Goal: Use online tool/utility: Utilize a website feature to perform a specific function

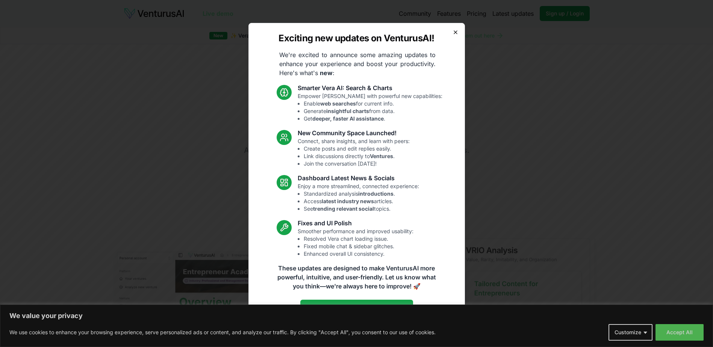
click at [452, 32] on icon "button" at bounding box center [455, 32] width 6 height 6
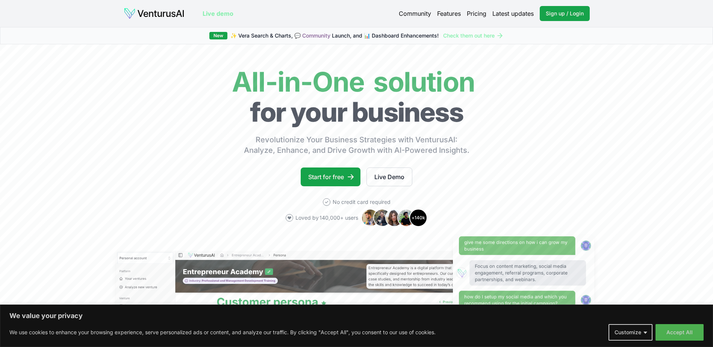
click at [170, 337] on div "We value your privacy We use cookies to enhance your browsing experience, serve…" at bounding box center [356, 326] width 713 height 42
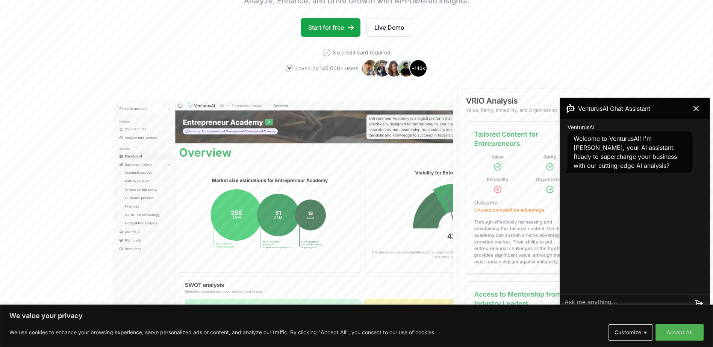
scroll to position [150, 0]
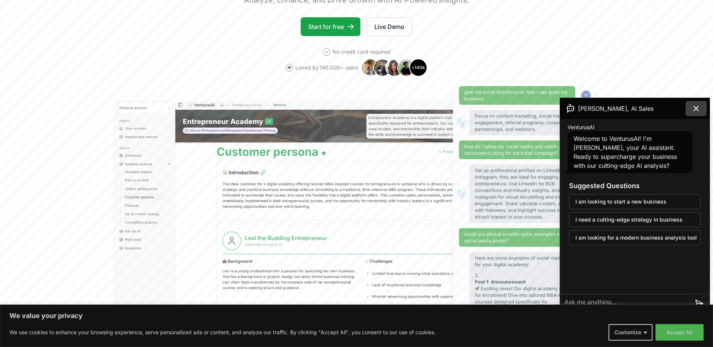
click at [698, 109] on icon at bounding box center [696, 108] width 9 height 9
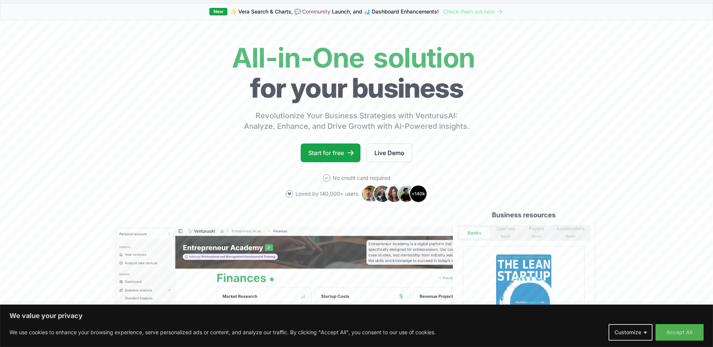
scroll to position [0, 0]
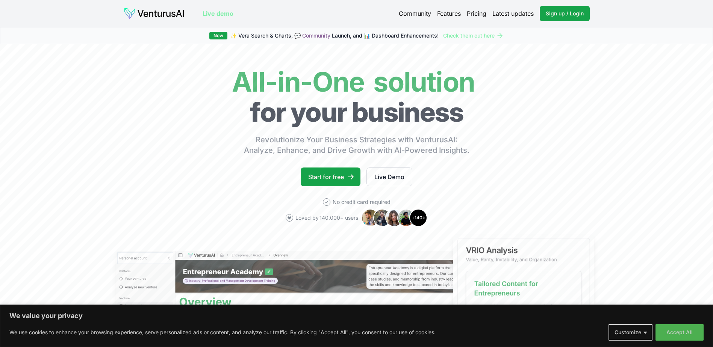
click at [474, 10] on link "Pricing" at bounding box center [477, 13] width 20 height 9
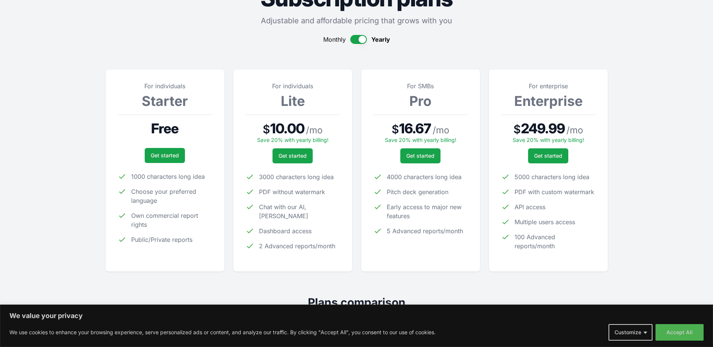
scroll to position [75, 0]
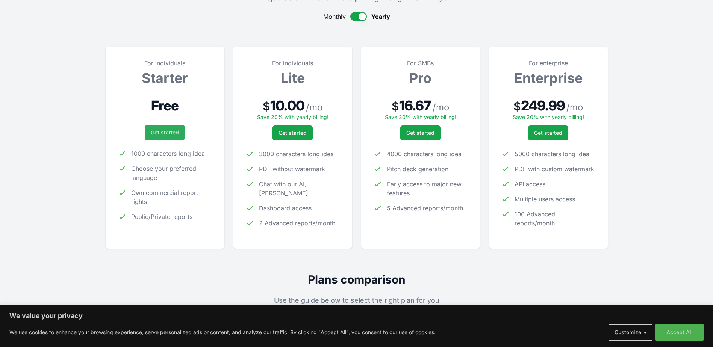
click at [176, 134] on link "Get started" at bounding box center [165, 132] width 40 height 15
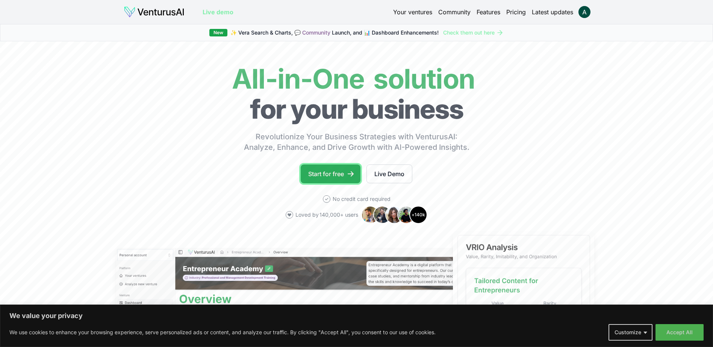
click at [330, 166] on link "Start for free" at bounding box center [331, 174] width 60 height 19
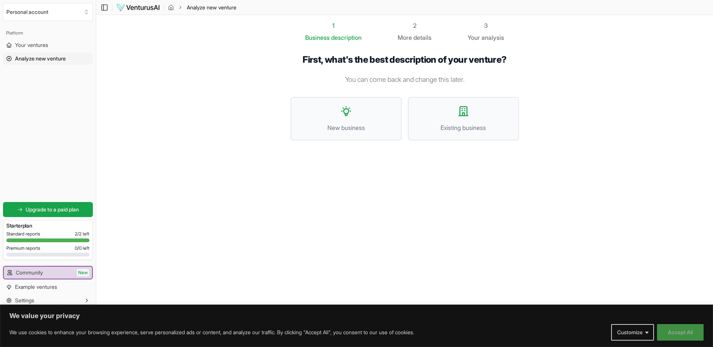
click at [690, 333] on button "Accept All" at bounding box center [680, 332] width 47 height 17
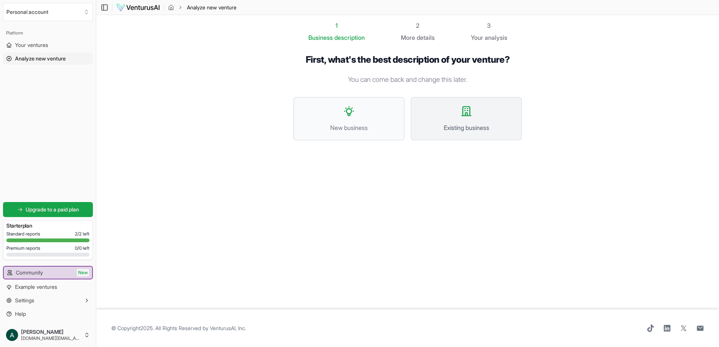
click at [466, 123] on button "Existing business" at bounding box center [465, 119] width 111 height 44
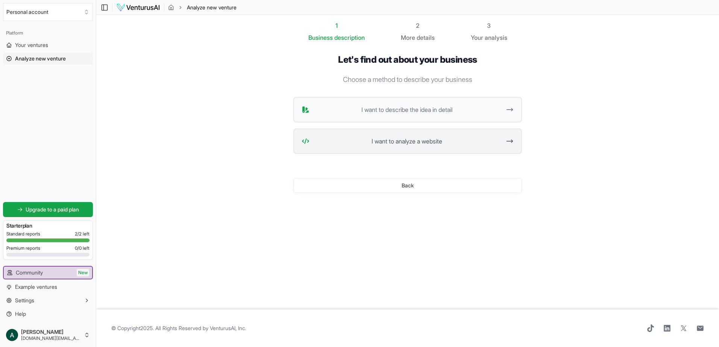
click at [462, 141] on span "I want to analyze a website" at bounding box center [406, 141] width 188 height 9
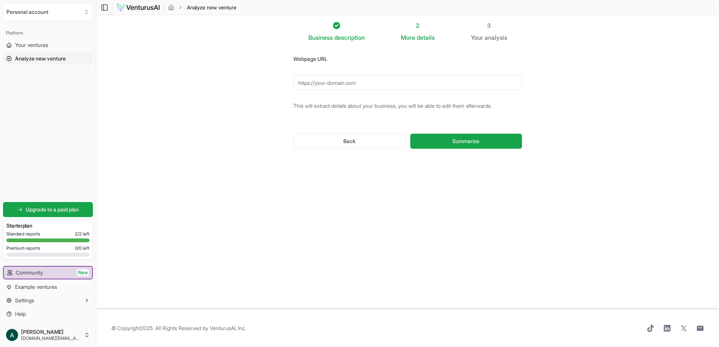
click at [364, 82] on input "Webpage URL" at bounding box center [407, 82] width 229 height 15
paste input "[URL]"
type input "[URL]"
click at [471, 144] on span "Summarize" at bounding box center [465, 142] width 27 height 8
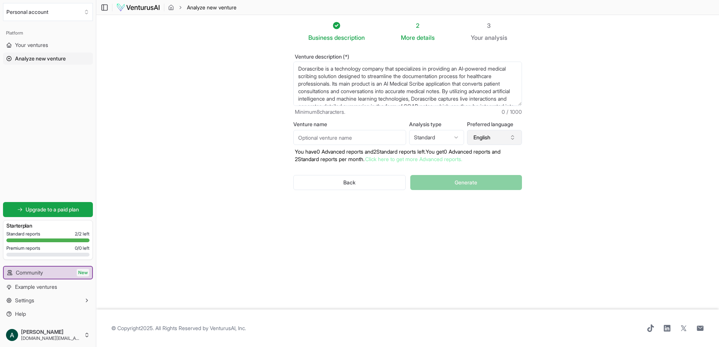
click at [499, 139] on button "English" at bounding box center [494, 137] width 55 height 15
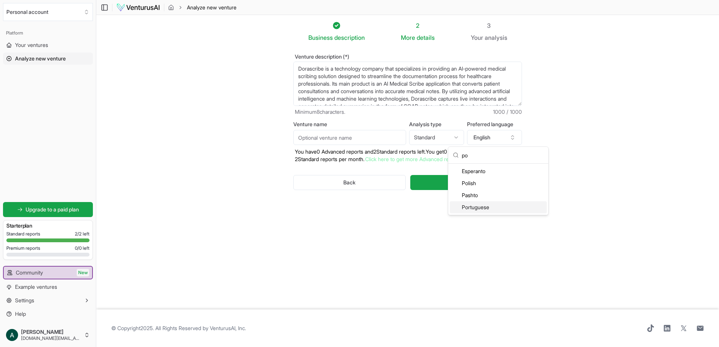
type input "po"
click at [508, 204] on div "Portuguese" at bounding box center [497, 207] width 97 height 12
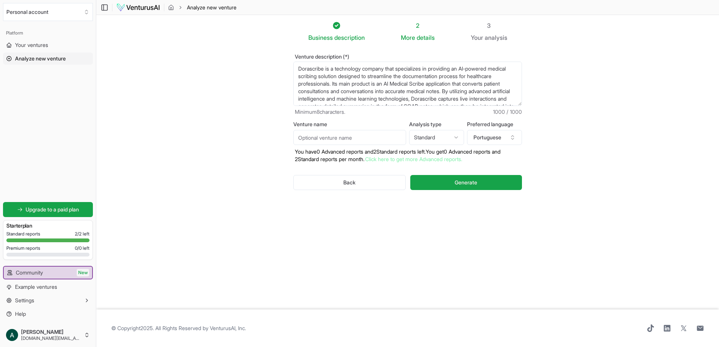
click at [447, 135] on html "We value your privacy We use cookies to enhance your browsing experience, serve…" at bounding box center [359, 173] width 719 height 347
select select "advanced"
click at [340, 142] on input "Venture name" at bounding box center [349, 137] width 113 height 15
click at [441, 139] on html "We value your privacy We use cookies to enhance your browsing experience, serve…" at bounding box center [359, 173] width 719 height 347
click at [442, 137] on html "We value your privacy We use cookies to enhance your browsing experience, serve…" at bounding box center [359, 173] width 719 height 347
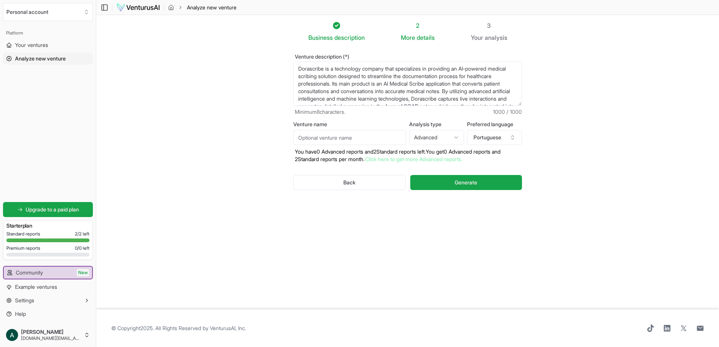
click at [351, 130] on input "Venture name" at bounding box center [349, 137] width 113 height 15
click at [307, 67] on textarea "Dorascribe is a technology company that specializes in providing an AI-powered …" at bounding box center [407, 84] width 229 height 44
click at [349, 140] on input "Venture name" at bounding box center [349, 137] width 113 height 15
paste input "Dorascribe"
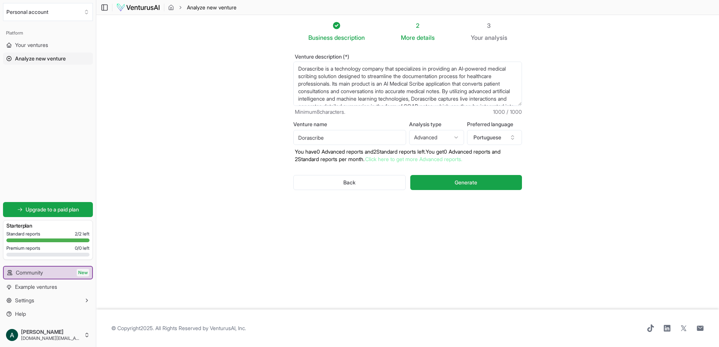
type input "Dorascribe"
click at [432, 137] on html "We value your privacy We use cookies to enhance your browsing experience, serve…" at bounding box center [359, 173] width 719 height 347
select select "standard"
click at [468, 188] on button "Generate" at bounding box center [466, 182] width 112 height 15
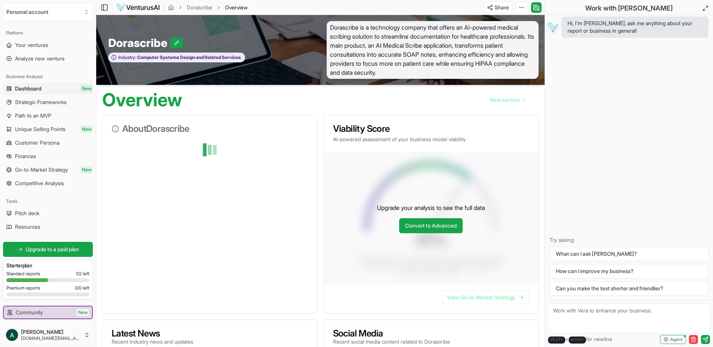
drag, startPoint x: 487, startPoint y: 60, endPoint x: 271, endPoint y: 113, distance: 223.0
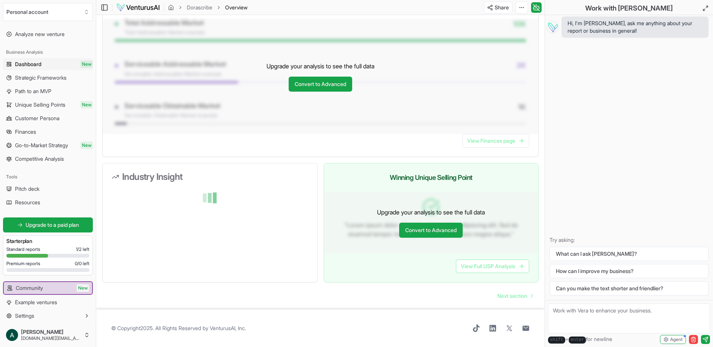
scroll to position [40, 0]
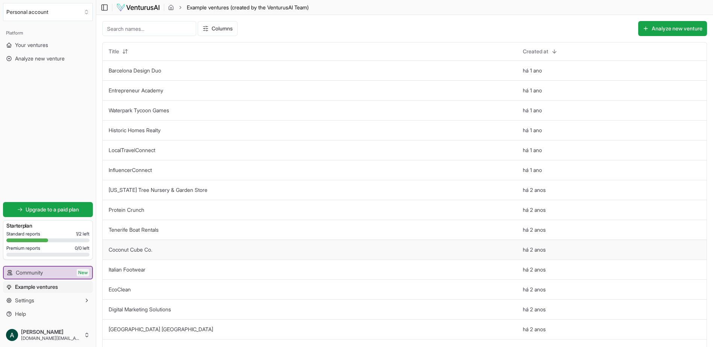
click at [245, 253] on td "Coconut Cube Co." at bounding box center [310, 250] width 414 height 20
click at [527, 51] on html "We value your privacy We use cookies to enhance your browsing experience, serve…" at bounding box center [356, 173] width 713 height 347
click at [523, 66] on div "Asc" at bounding box center [521, 67] width 44 height 12
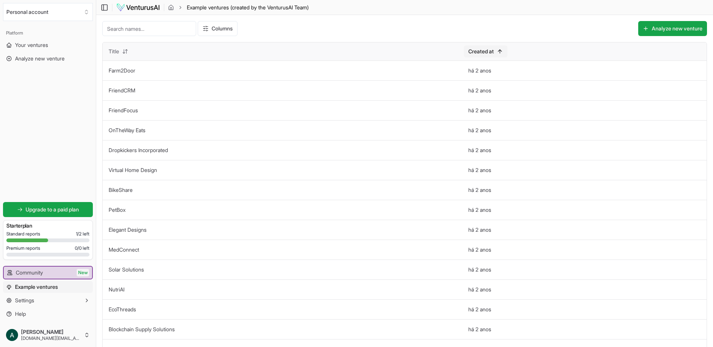
click at [499, 50] on html "We value your privacy We use cookies to enhance your browsing experience, serve…" at bounding box center [356, 173] width 713 height 347
click at [500, 79] on div "Desc" at bounding box center [494, 79] width 44 height 12
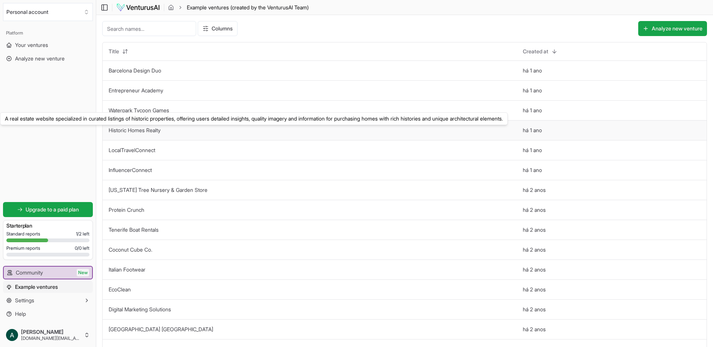
click at [130, 132] on link "Historic Homes Realty" at bounding box center [135, 130] width 52 height 6
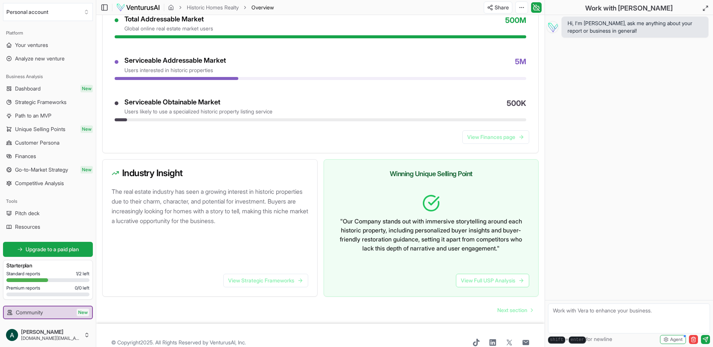
scroll to position [362, 0]
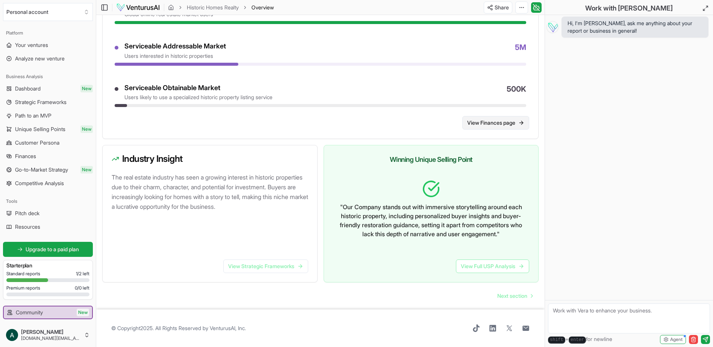
click at [490, 116] on link "View Finances page" at bounding box center [495, 123] width 67 height 14
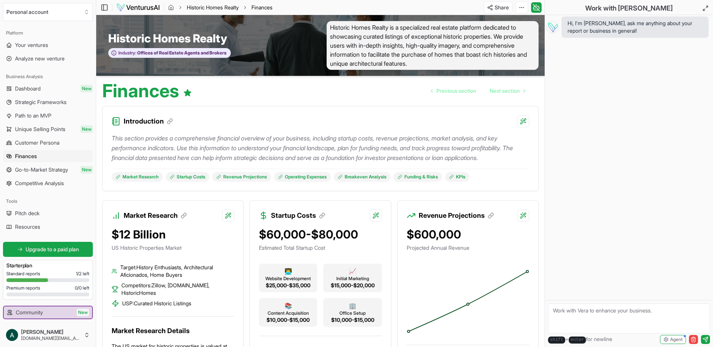
click at [203, 6] on link "Historic Homes Realty" at bounding box center [213, 8] width 52 height 8
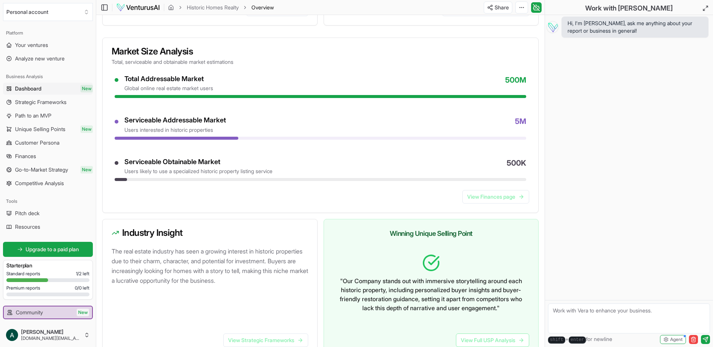
scroll to position [362, 0]
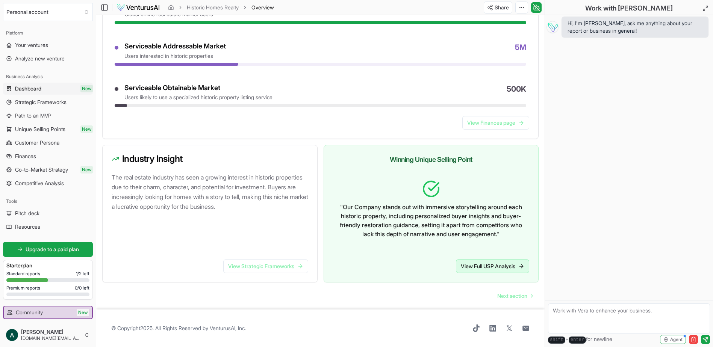
click at [513, 264] on link "View Full USP Analysis" at bounding box center [492, 267] width 73 height 14
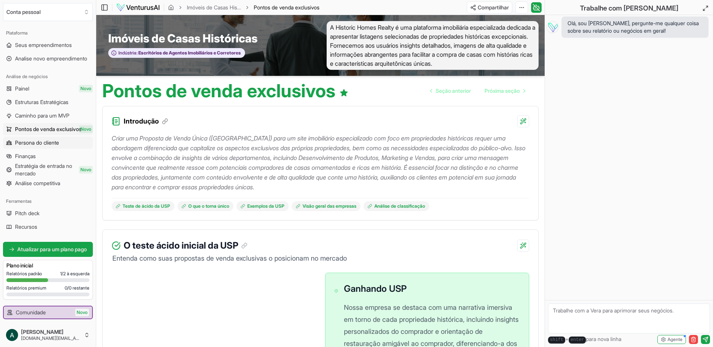
click at [42, 147] on link "Persona do cliente" at bounding box center [48, 143] width 90 height 12
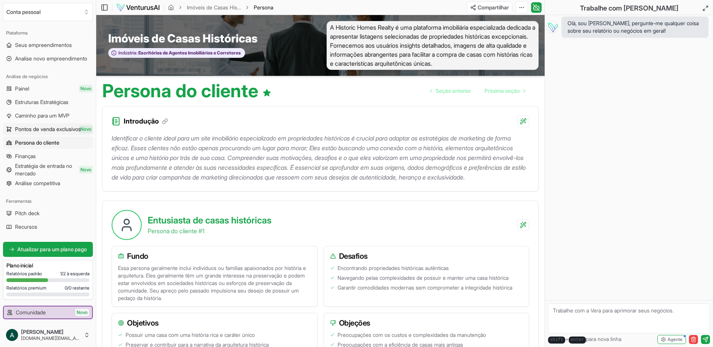
click at [38, 129] on span "Pontos de venda exclusivos" at bounding box center [48, 130] width 66 height 8
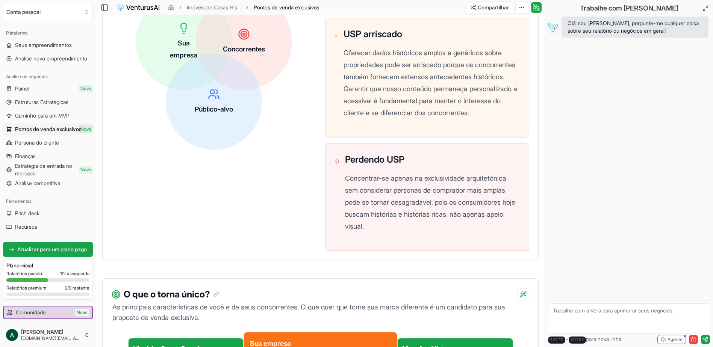
scroll to position [413, 0]
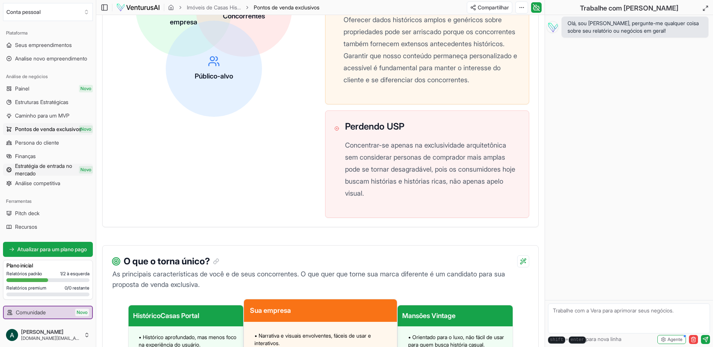
click at [29, 166] on span "Estratégia de entrada no mercado" at bounding box center [52, 169] width 75 height 15
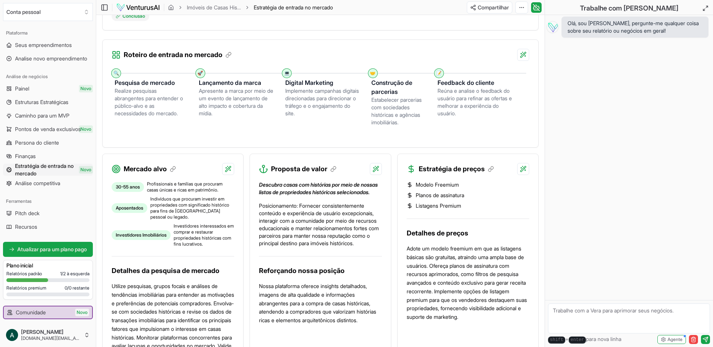
scroll to position [188, 0]
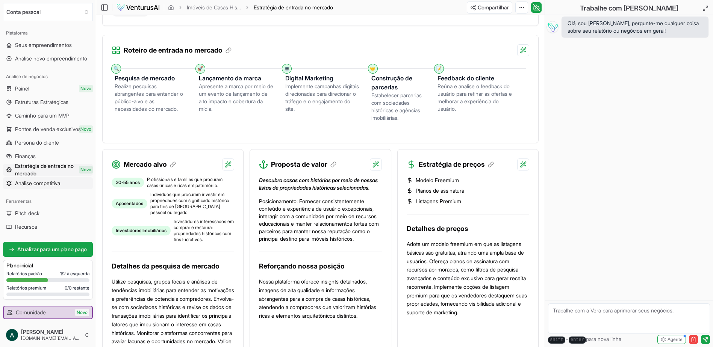
click at [39, 185] on span "Análise competitiva" at bounding box center [37, 184] width 45 height 8
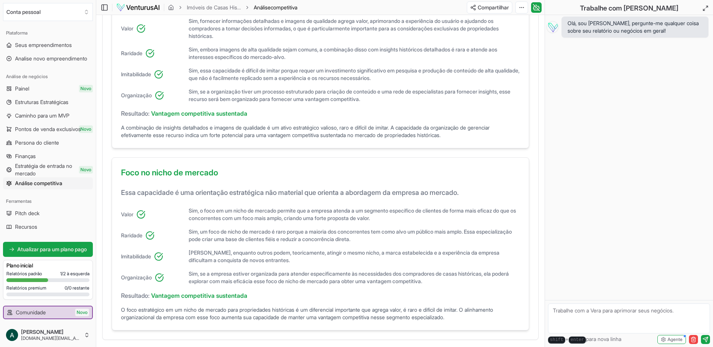
scroll to position [509, 0]
